Goal: Task Accomplishment & Management: Manage account settings

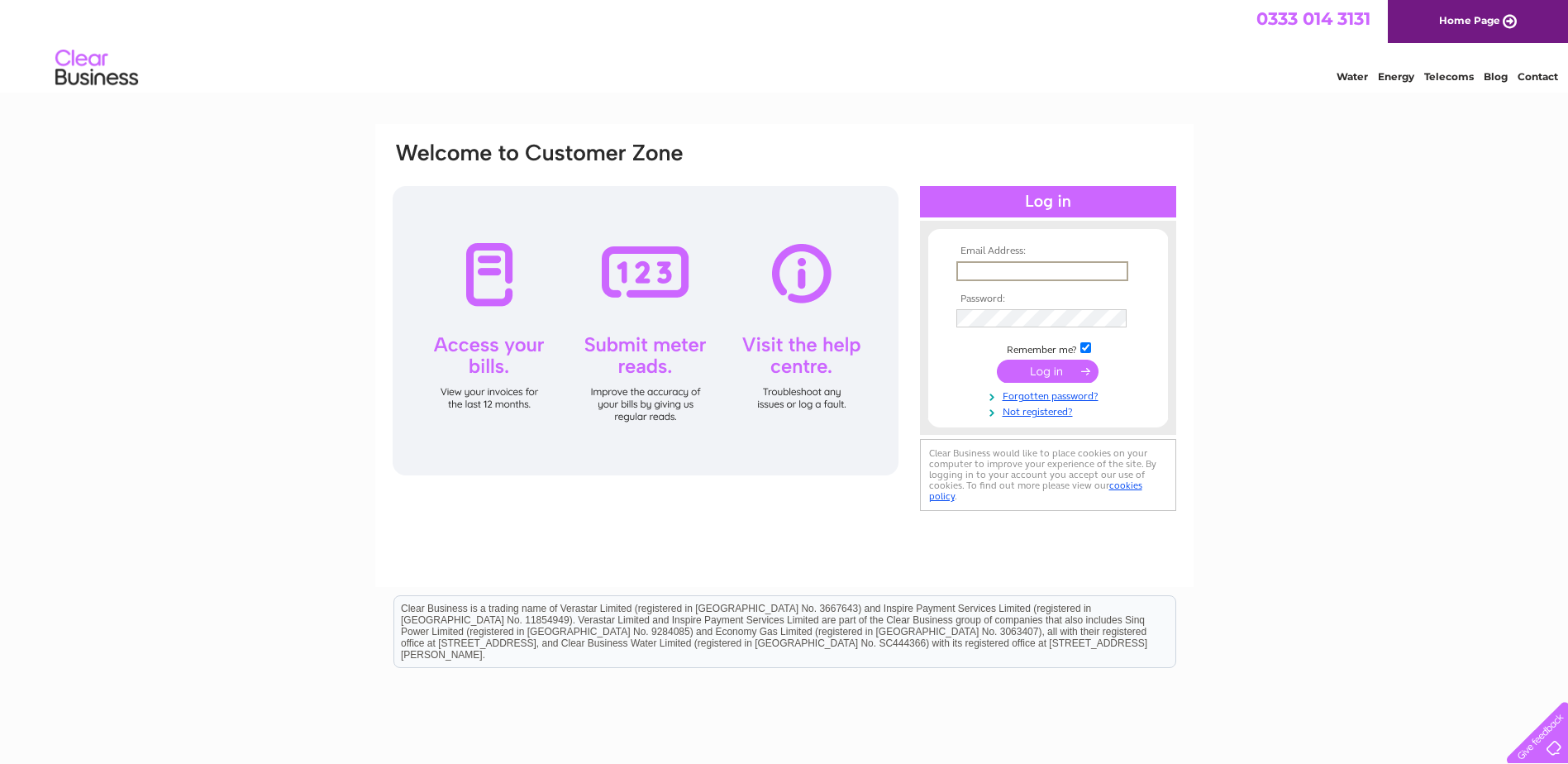
click at [983, 267] on input "text" at bounding box center [1042, 271] width 172 height 20
type input "[EMAIL_ADDRESS][DOMAIN_NAME]"
click at [997, 360] on input "submit" at bounding box center [1047, 371] width 102 height 23
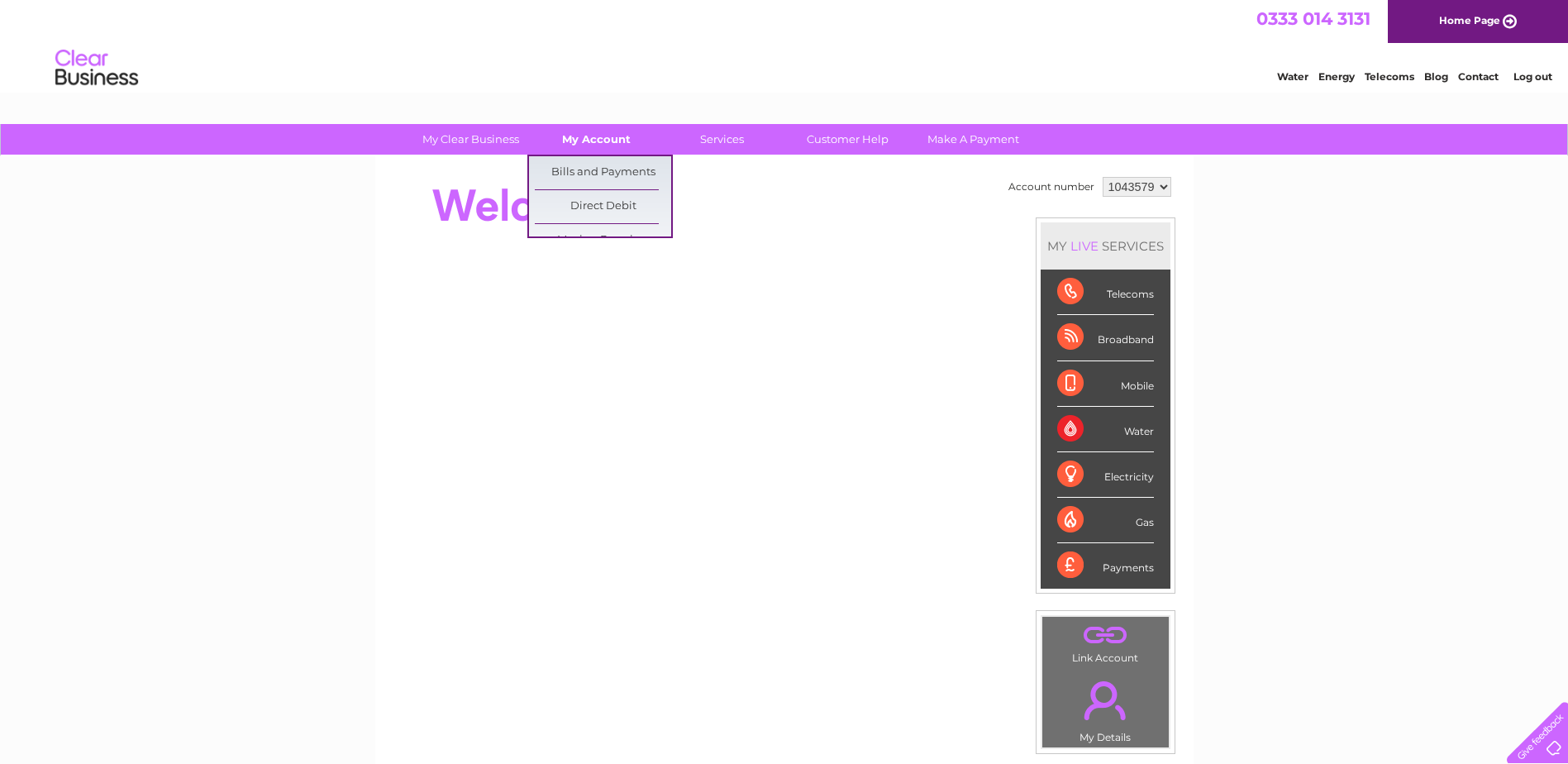
click at [601, 137] on link "My Account" at bounding box center [597, 139] width 136 height 31
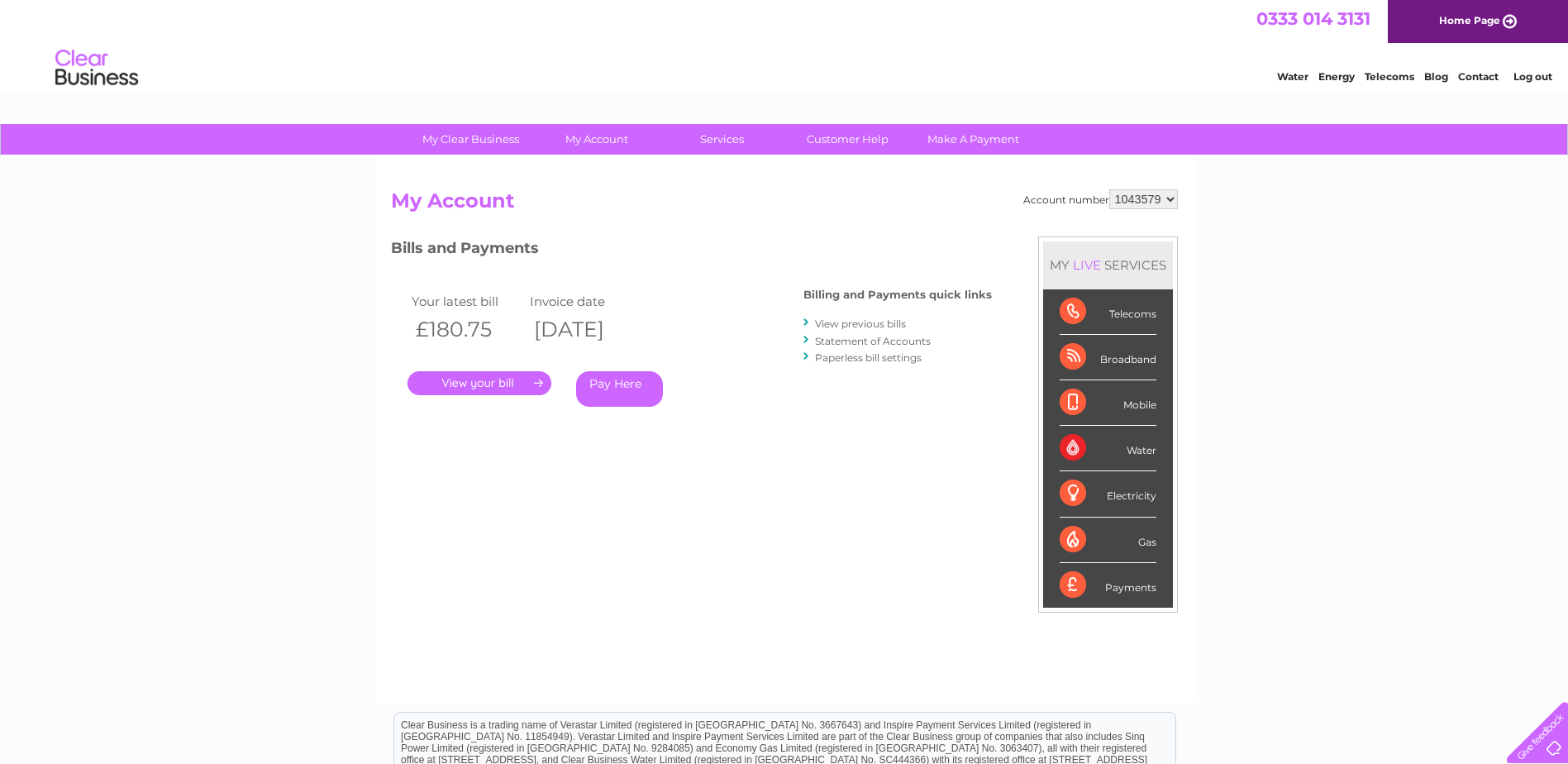
click at [853, 322] on link "View previous bills" at bounding box center [861, 324] width 91 height 12
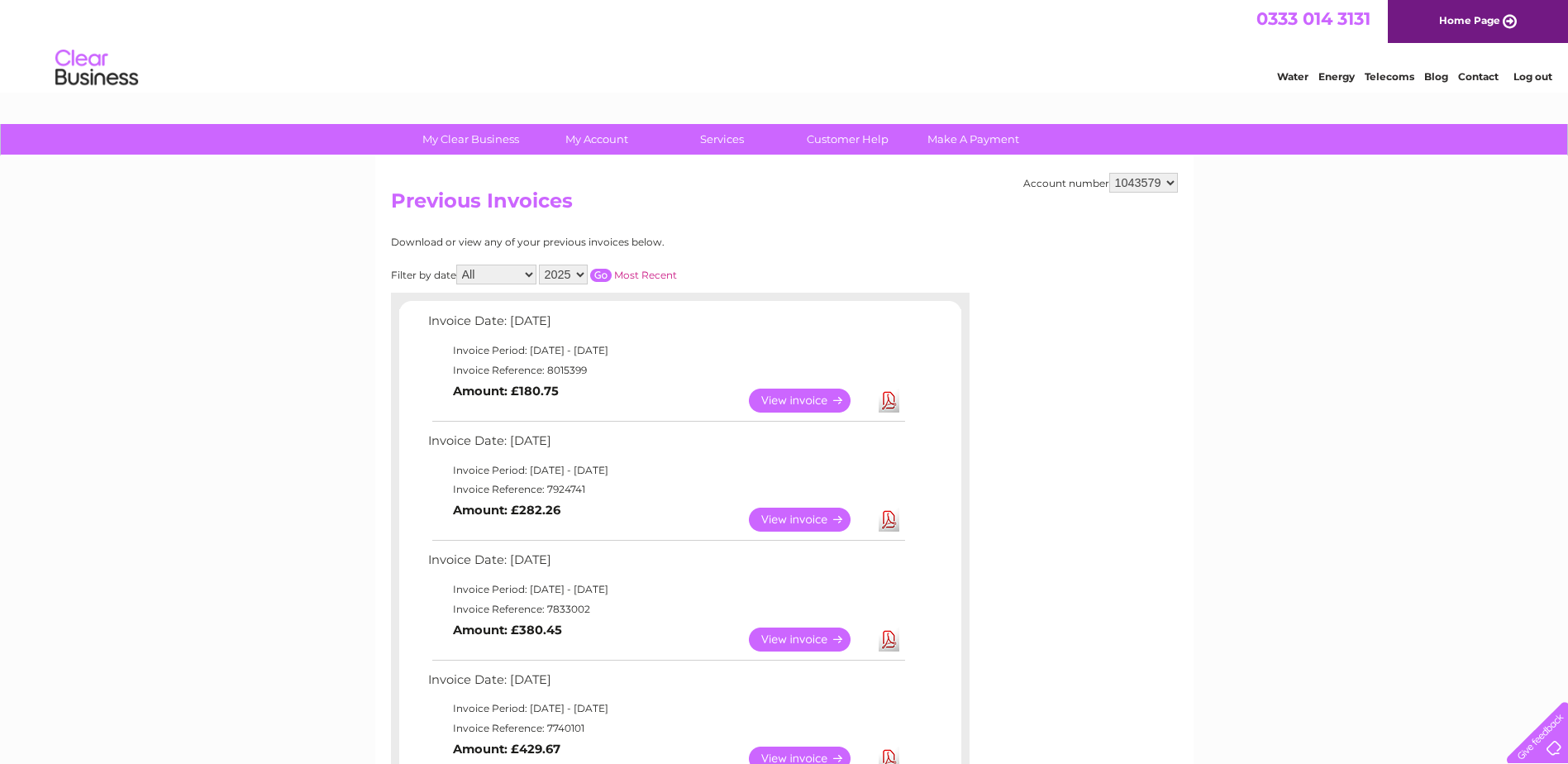
click at [891, 405] on link "Download" at bounding box center [889, 400] width 21 height 24
click at [1538, 74] on link "Log out" at bounding box center [1533, 76] width 38 height 12
